Goal: Task Accomplishment & Management: Complete application form

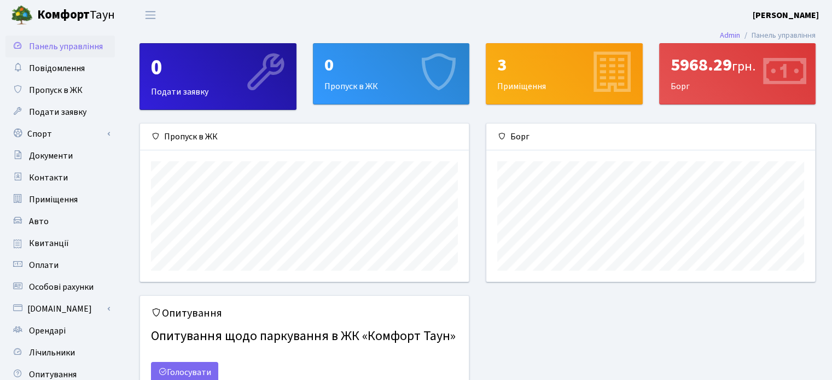
scroll to position [158, 328]
click at [54, 176] on span "Контакти" at bounding box center [48, 178] width 39 height 12
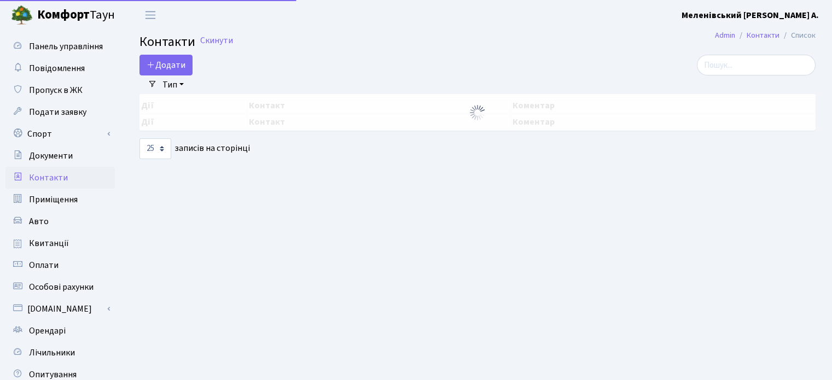
select select "25"
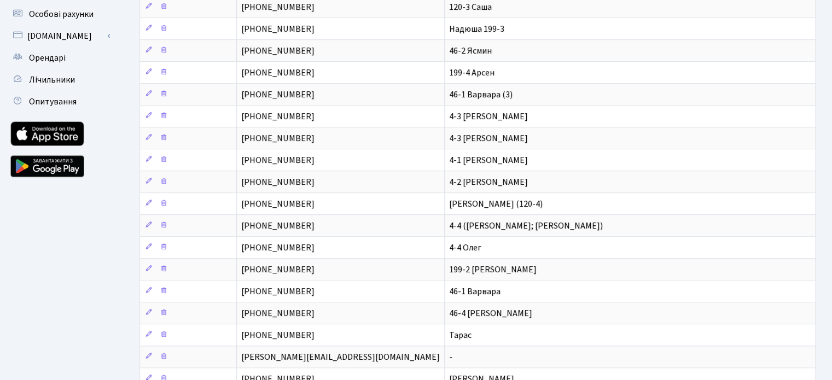
scroll to position [274, 0]
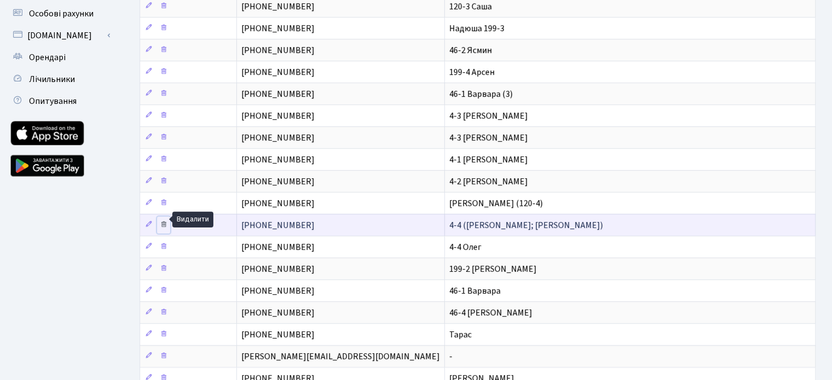
click at [163, 220] on icon at bounding box center [164, 224] width 8 height 8
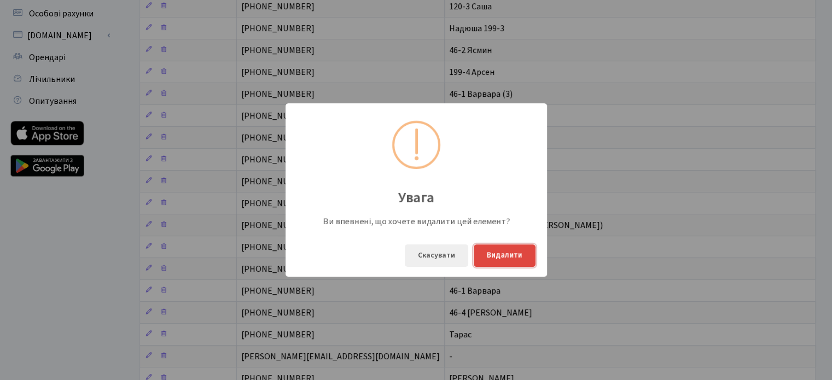
click at [507, 261] on button "Видалити" at bounding box center [505, 256] width 62 height 22
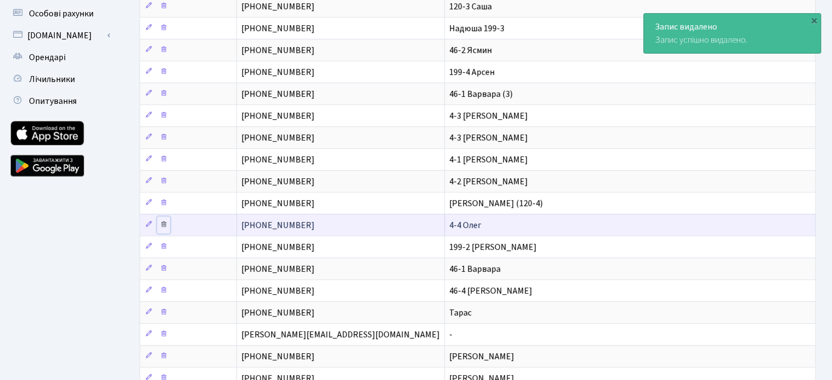
click at [164, 220] on icon at bounding box center [164, 224] width 8 height 8
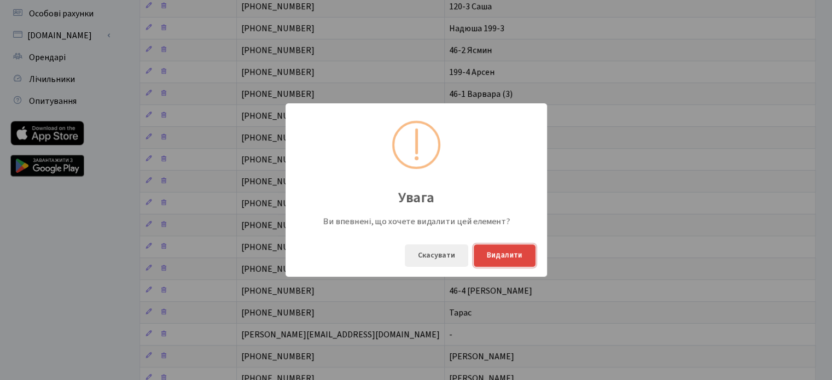
click at [512, 253] on button "Видалити" at bounding box center [505, 256] width 62 height 22
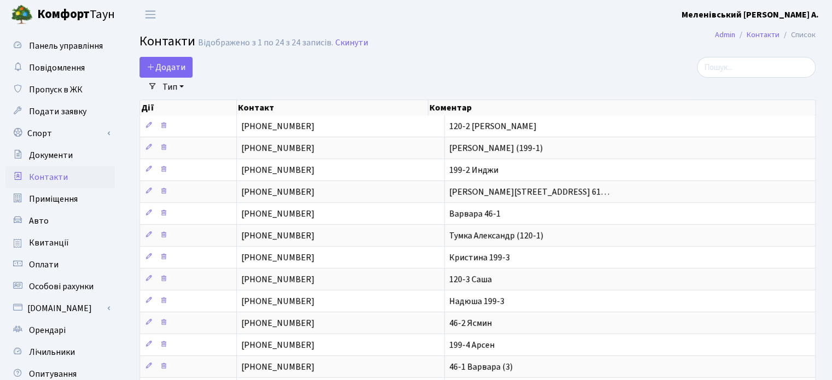
scroll to position [0, 0]
click at [160, 65] on span "Додати" at bounding box center [166, 68] width 39 height 12
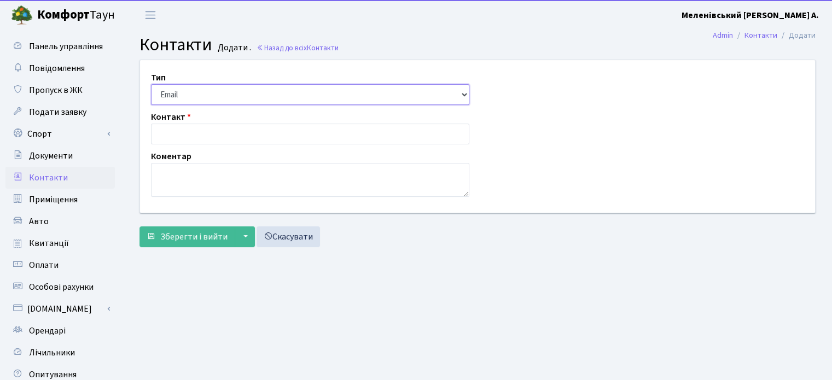
click at [206, 96] on select "Email Телефон" at bounding box center [310, 94] width 318 height 21
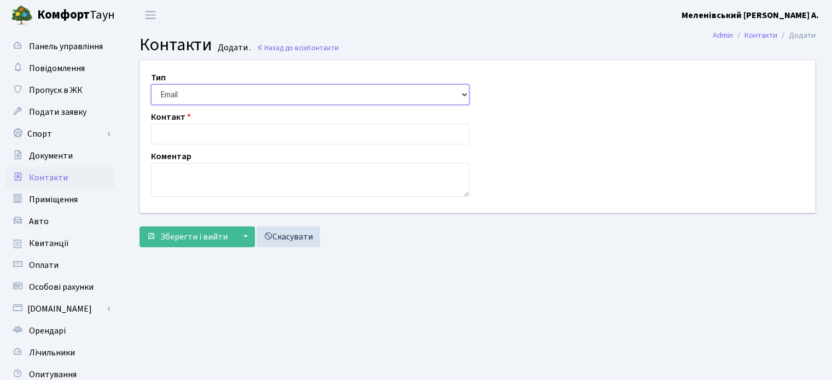
select select "1"
click at [151, 84] on select "Email Телефон" at bounding box center [310, 94] width 318 height 21
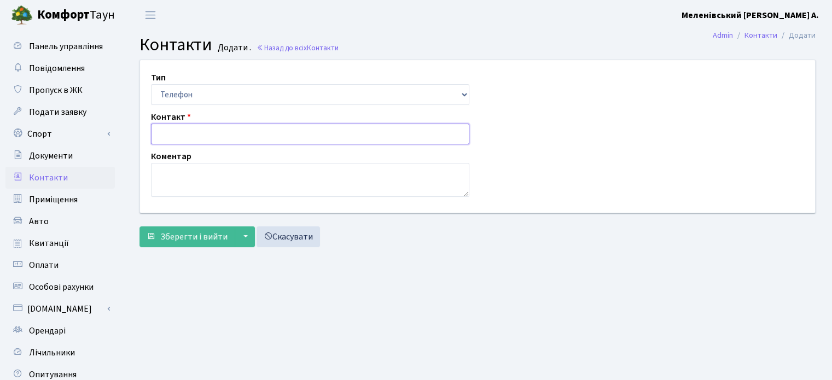
click at [197, 137] on input "text" at bounding box center [310, 134] width 318 height 21
type input "4"
type input "[PHONE_NUMBER]"
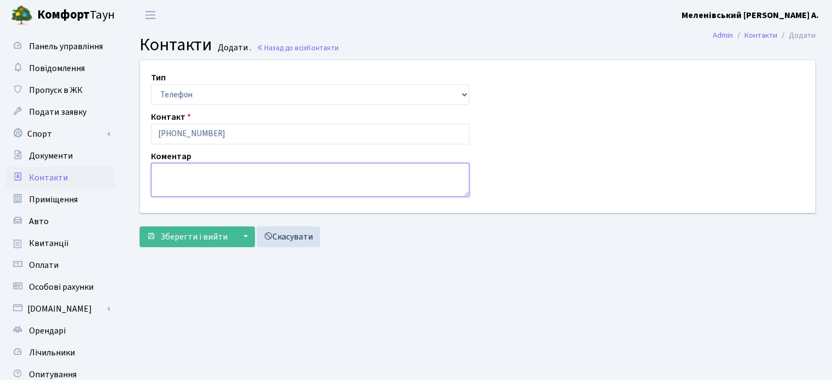
click at [173, 173] on textarea at bounding box center [310, 180] width 318 height 34
type textarea "4-4 Лиза"
click at [178, 240] on span "Зберегти і вийти" at bounding box center [193, 237] width 67 height 12
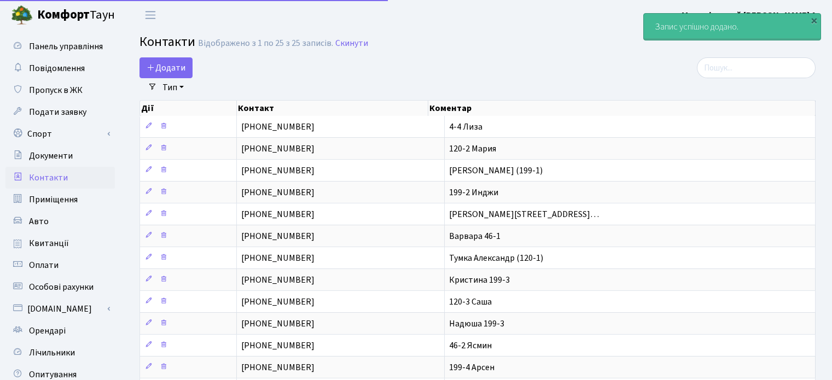
select select "25"
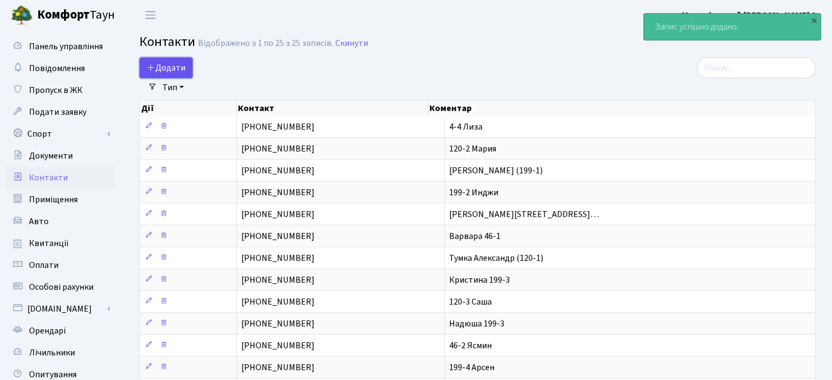
click at [162, 68] on span "Додати" at bounding box center [166, 68] width 39 height 12
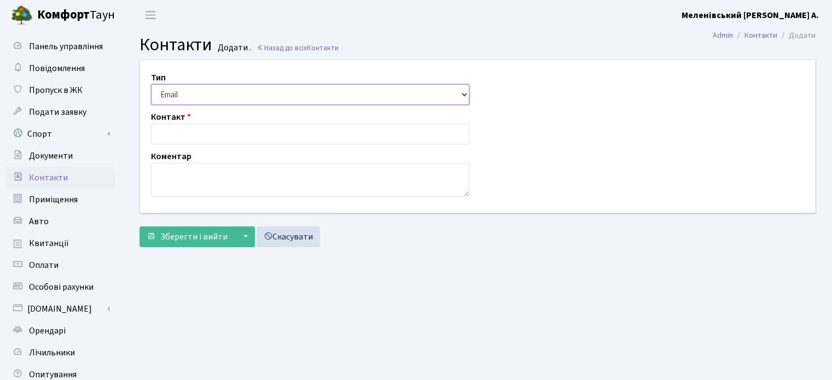
click at [181, 92] on select "Email Телефон" at bounding box center [310, 94] width 318 height 21
select select "1"
click at [151, 84] on select "Email Телефон" at bounding box center [310, 94] width 318 height 21
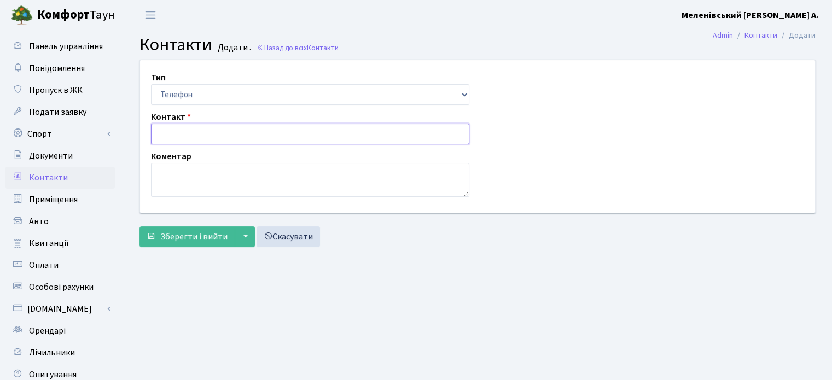
click at [193, 130] on input "text" at bounding box center [310, 134] width 318 height 21
type input "[PHONE_NUMBER]"
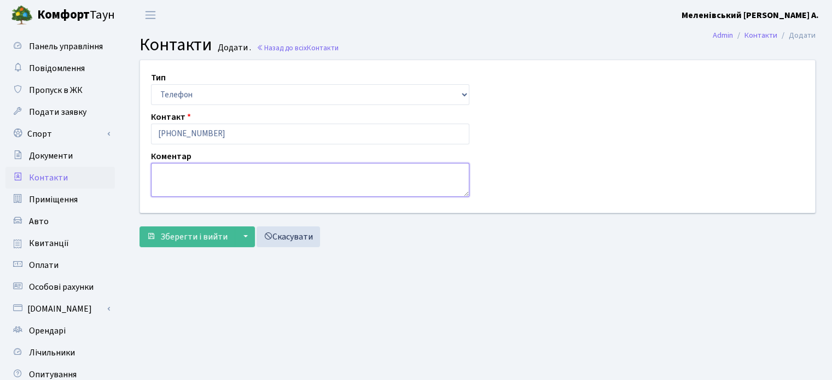
click at [169, 177] on textarea at bounding box center [310, 180] width 318 height 34
type textarea "4-4 Ангелина"
click at [190, 236] on span "Зберегти і вийти" at bounding box center [193, 237] width 67 height 12
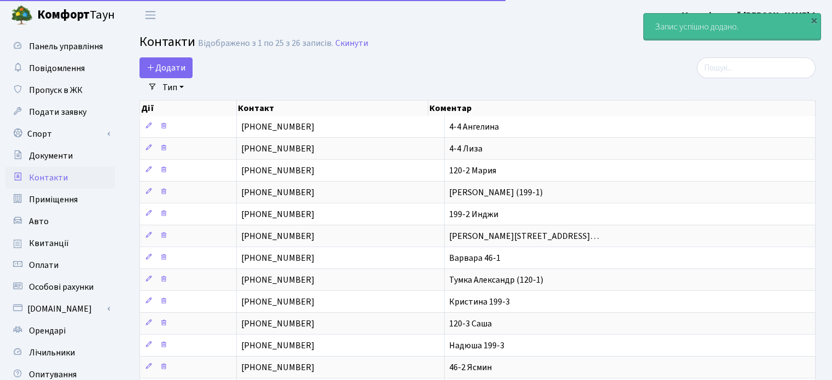
select select "25"
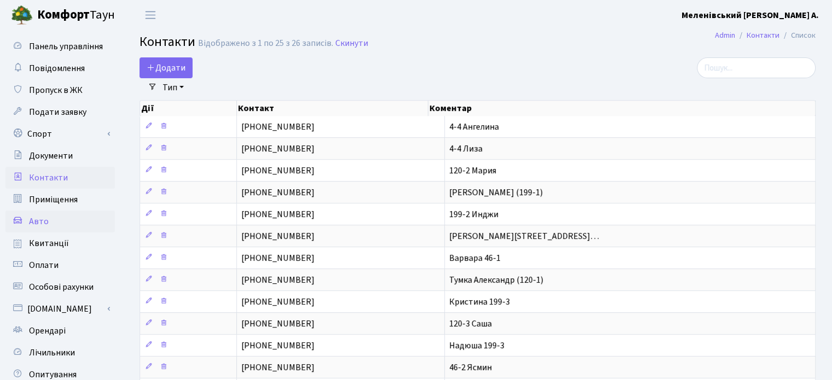
click at [42, 223] on span "Авто" at bounding box center [39, 222] width 20 height 12
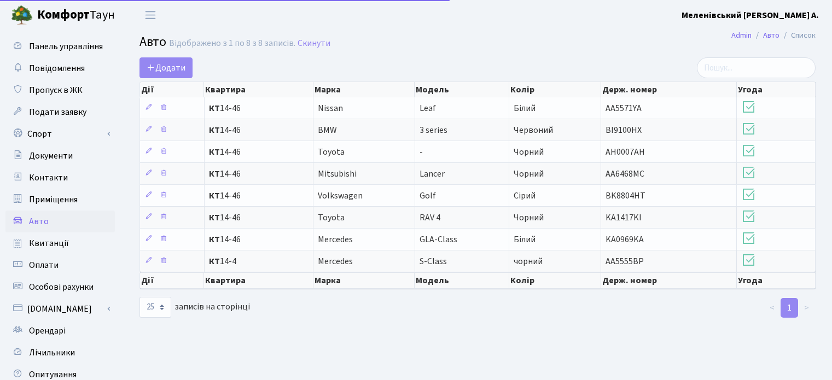
select select "25"
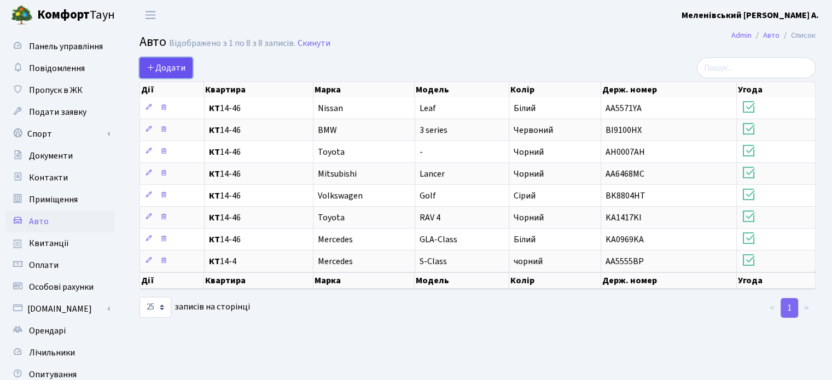
click at [172, 63] on span "Додати" at bounding box center [166, 68] width 39 height 12
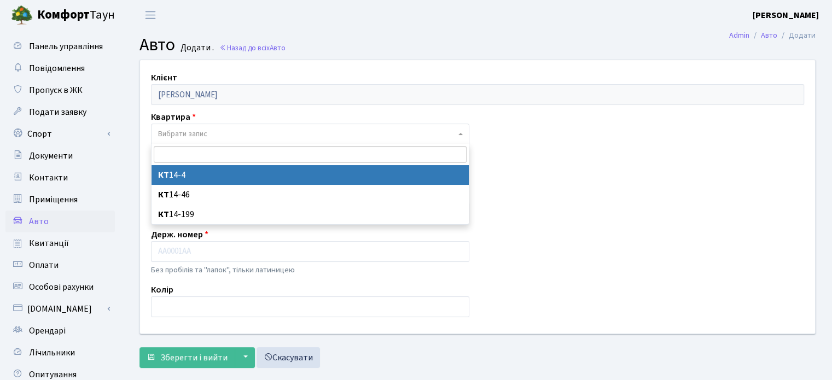
click at [206, 132] on span "Вибрати запис" at bounding box center [182, 134] width 49 height 11
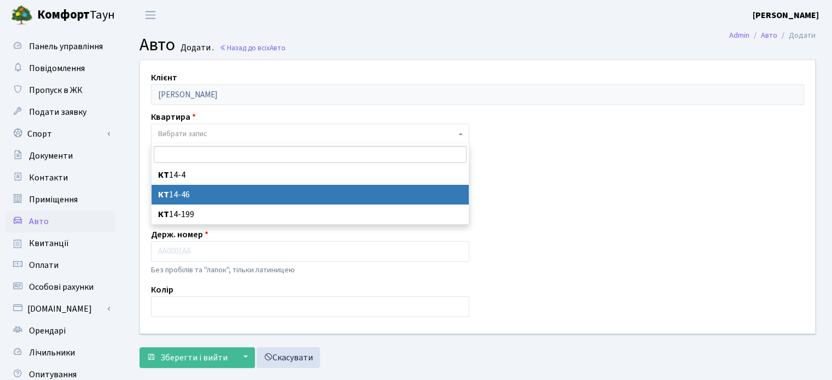
select select "27257"
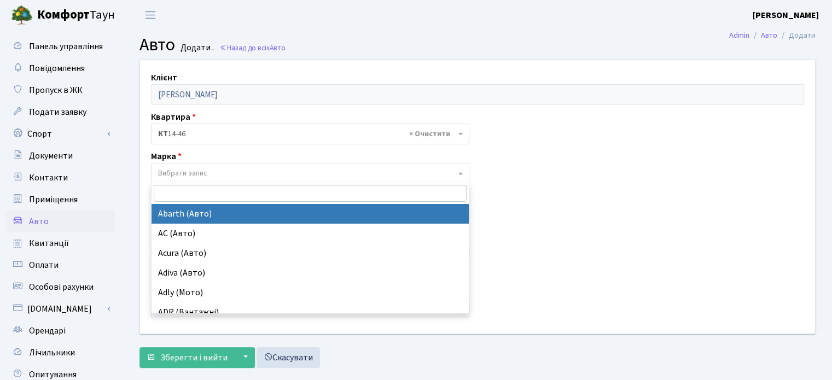
click at [189, 175] on span "Вибрати запис" at bounding box center [182, 173] width 49 height 11
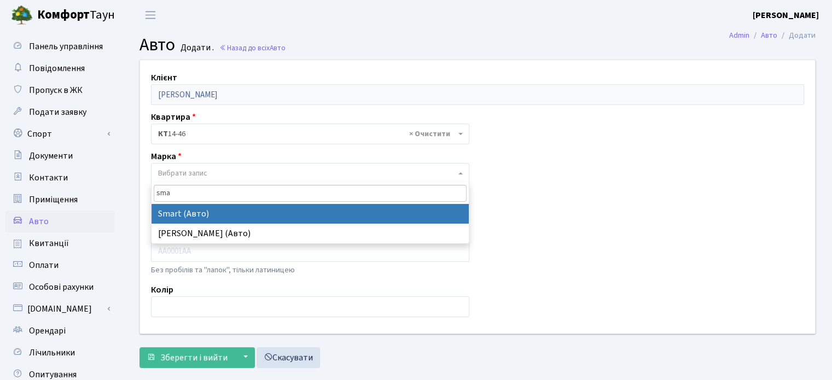
type input "sma"
select select "122"
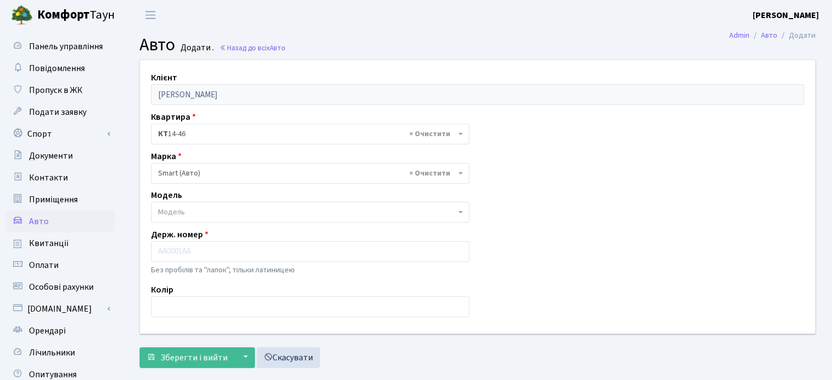
click at [197, 211] on span "Модель" at bounding box center [307, 212] width 298 height 11
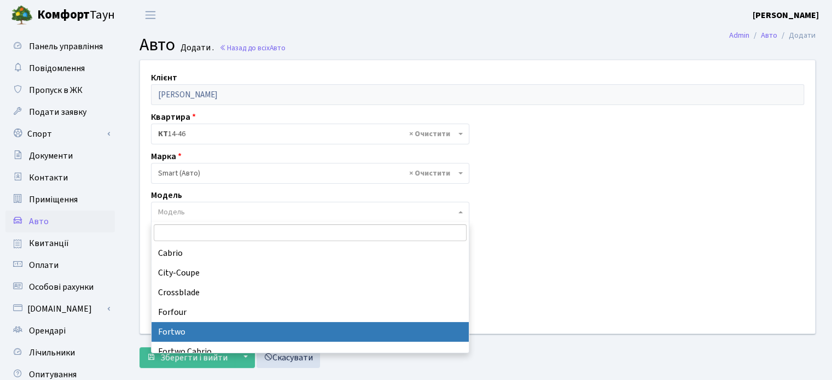
select select "2152"
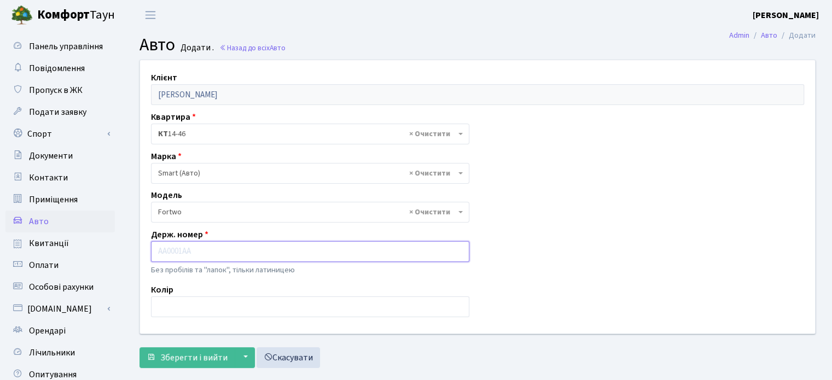
paste input "KA7861PC"
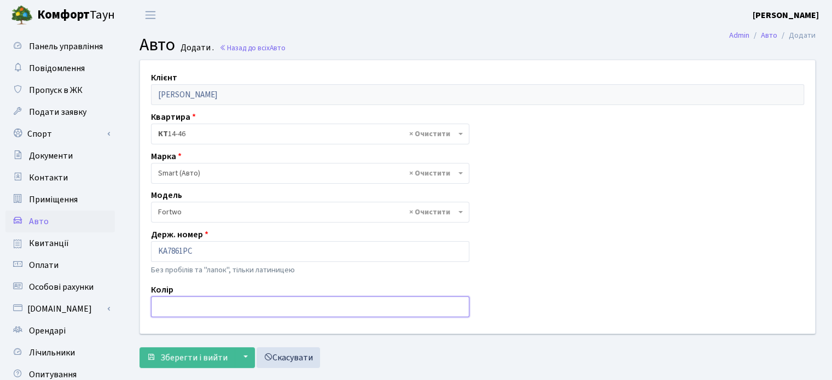
click at [177, 307] on input "text" at bounding box center [310, 307] width 318 height 21
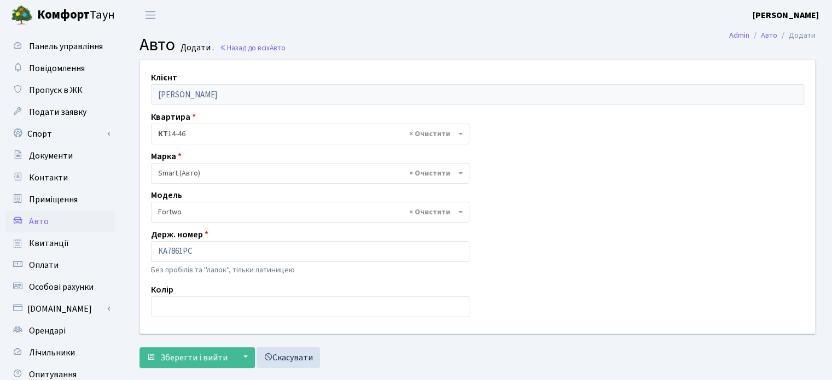
click at [541, 314] on div "Клієнт Меленівський Олексій Анатолійович Квартира - <b>КТ</b>&nbsp;&nbsp;&nbsp;…" at bounding box center [478, 196] width 692 height 273
click at [515, 294] on div "Клієнт Меленівський Олексій Анатолійович Квартира - <b>КТ</b>&nbsp;&nbsp;&nbsp;…" at bounding box center [478, 196] width 692 height 273
click at [160, 251] on input "KA7861PC" at bounding box center [310, 251] width 318 height 21
click at [218, 252] on input "KA7861PC" at bounding box center [310, 251] width 318 height 21
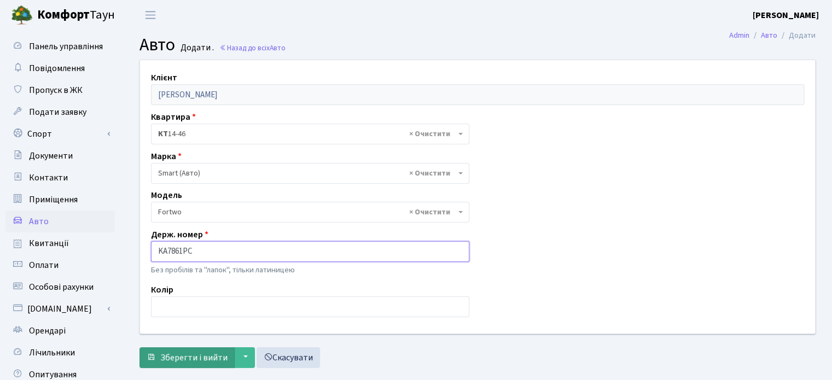
type input "KA7861PC"
click at [188, 353] on span "Зберегти і вийти" at bounding box center [193, 358] width 67 height 12
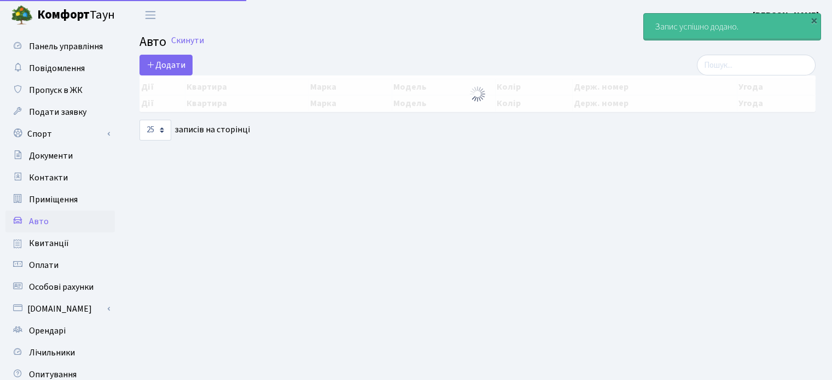
select select "25"
